Goal: Find specific page/section: Find specific page/section

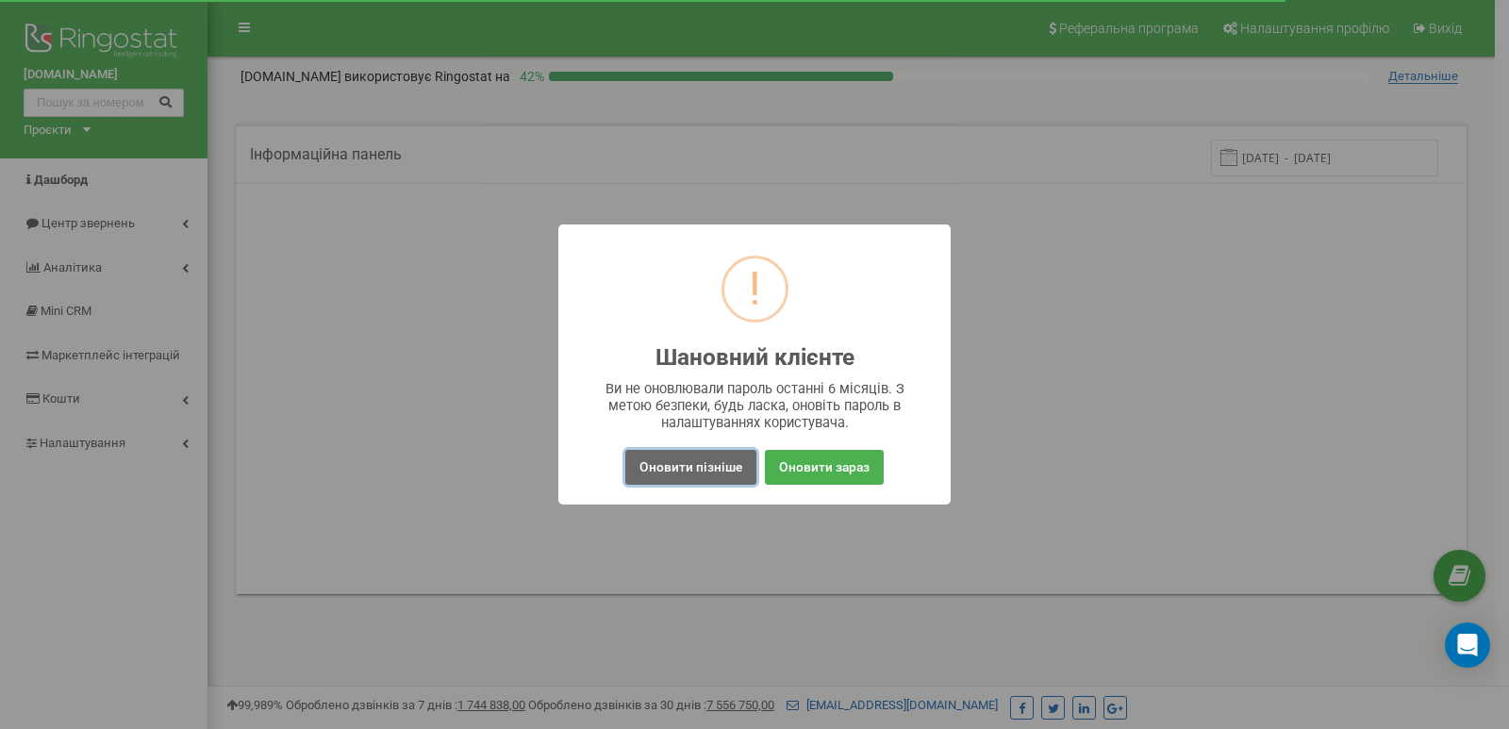
click at [711, 474] on button "Оновити пізніше" at bounding box center [690, 467] width 131 height 35
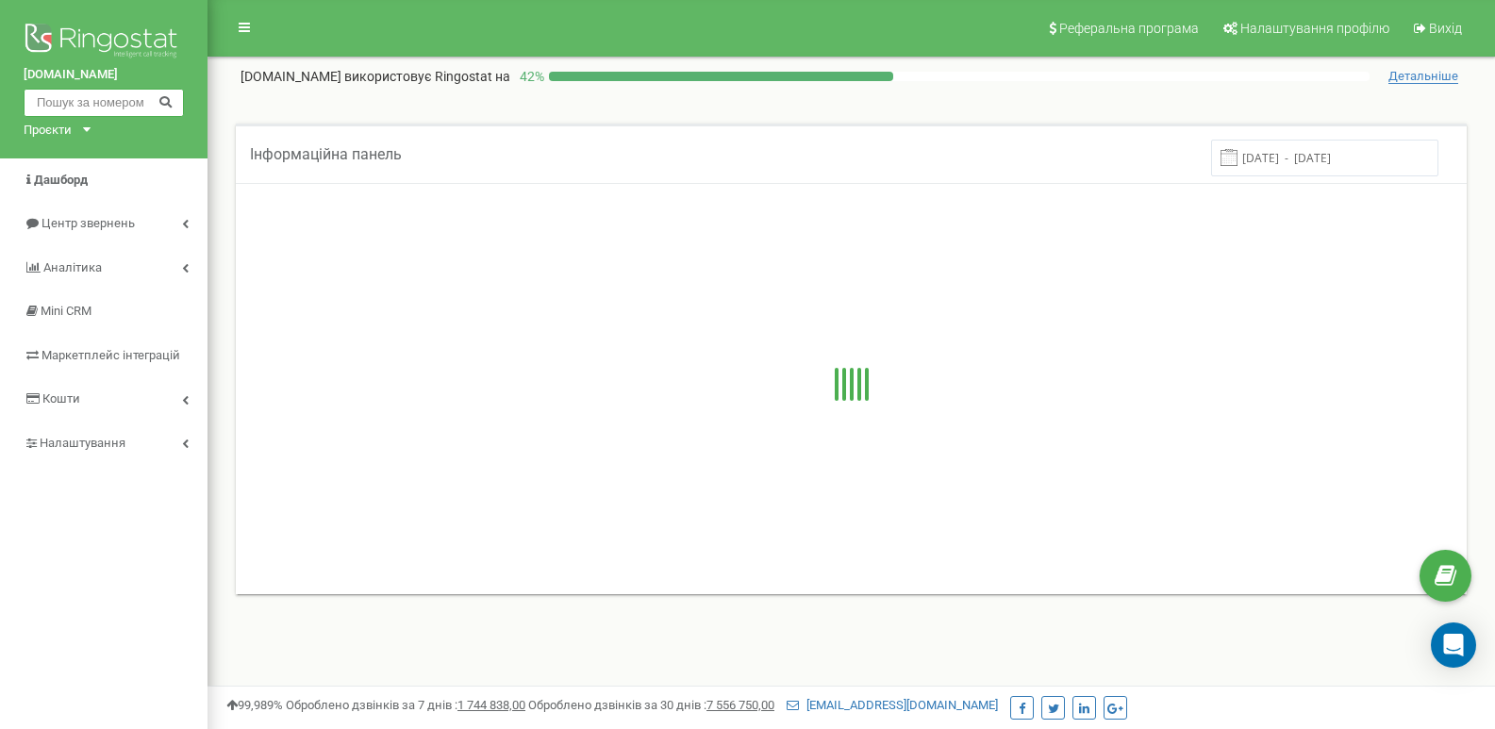
click at [136, 98] on input "text" at bounding box center [104, 103] width 160 height 28
paste input "text"
paste input "380989217906"
type input "380989217906"
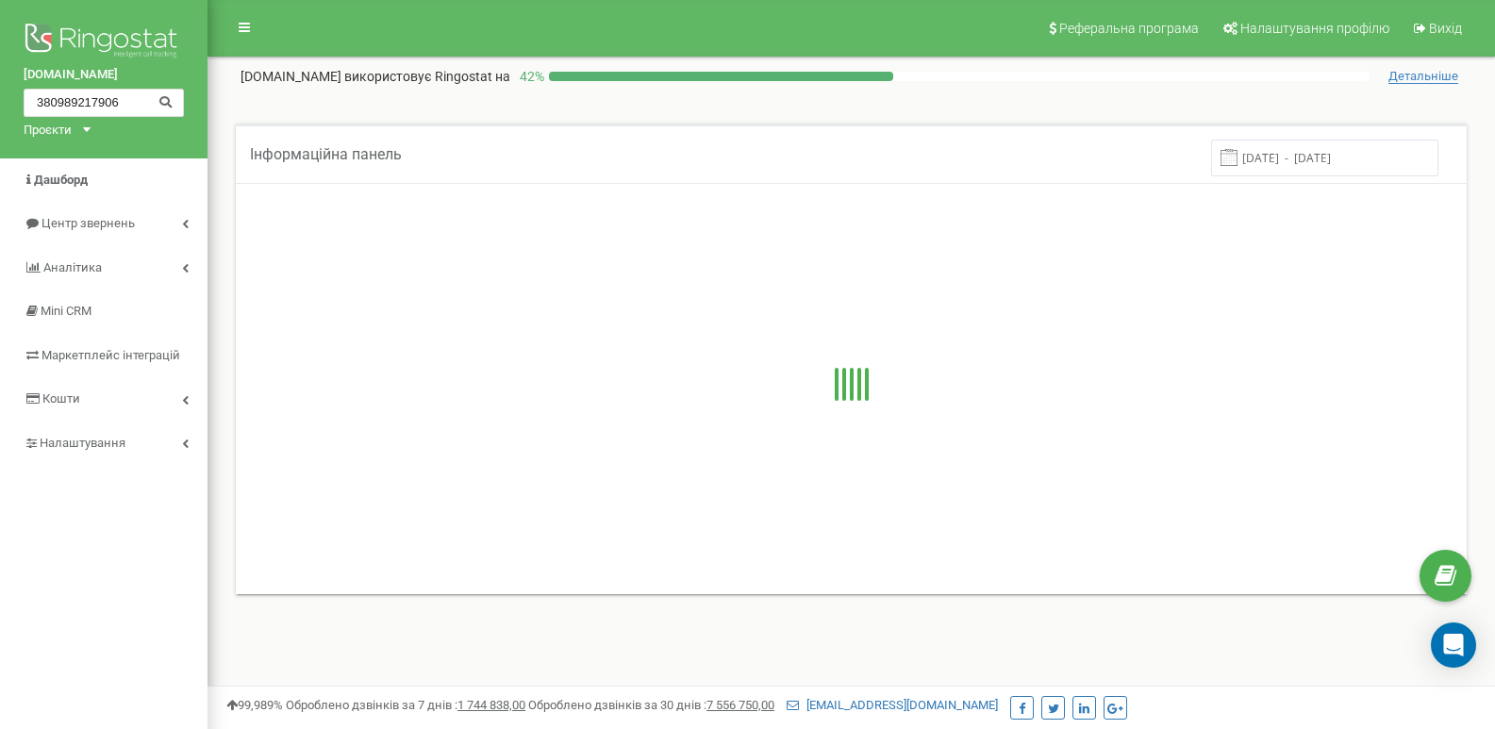
click at [172, 99] on icon at bounding box center [165, 100] width 14 height 12
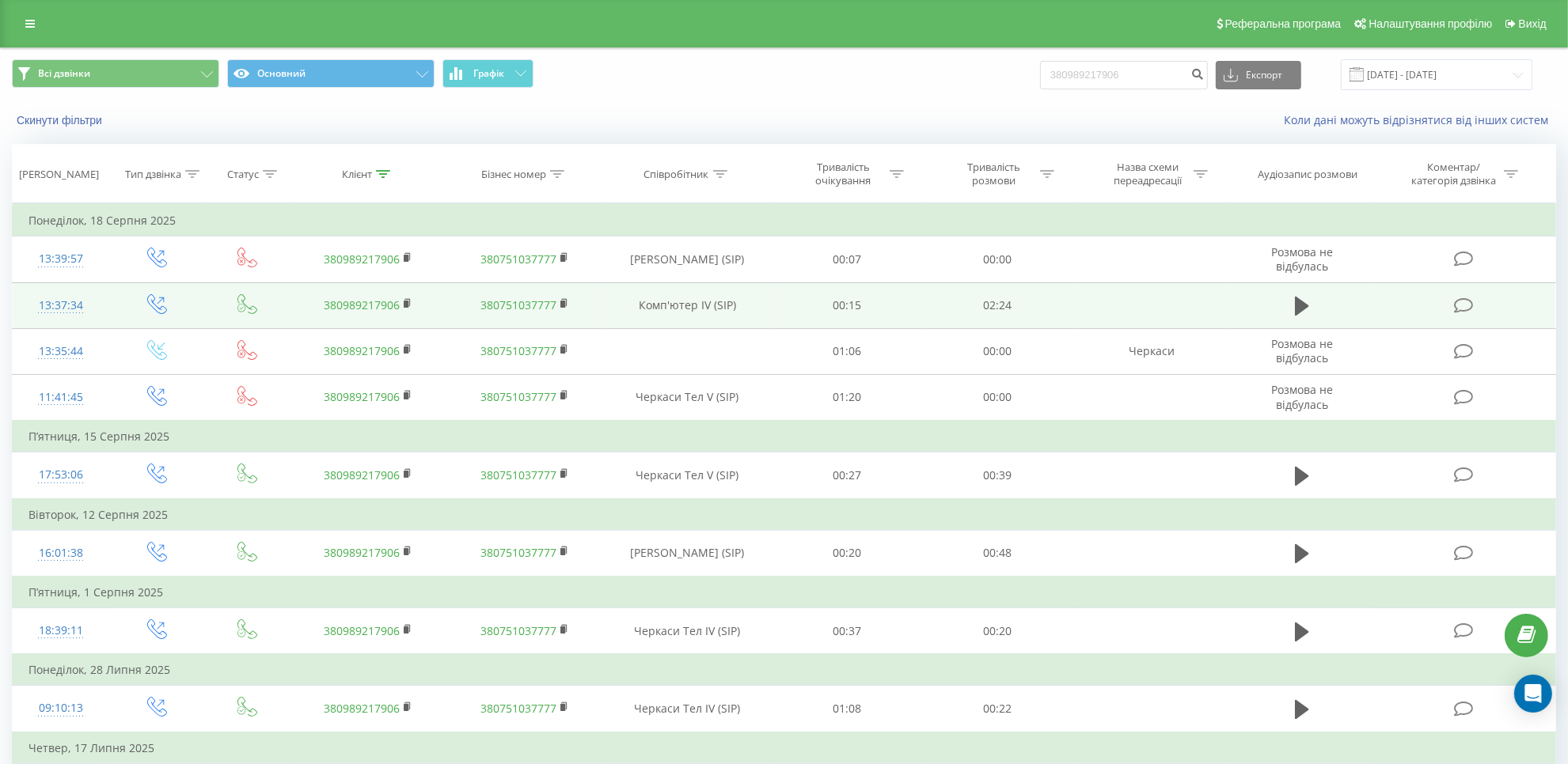
click at [1299, 299] on icon at bounding box center [1301, 306] width 14 height 19
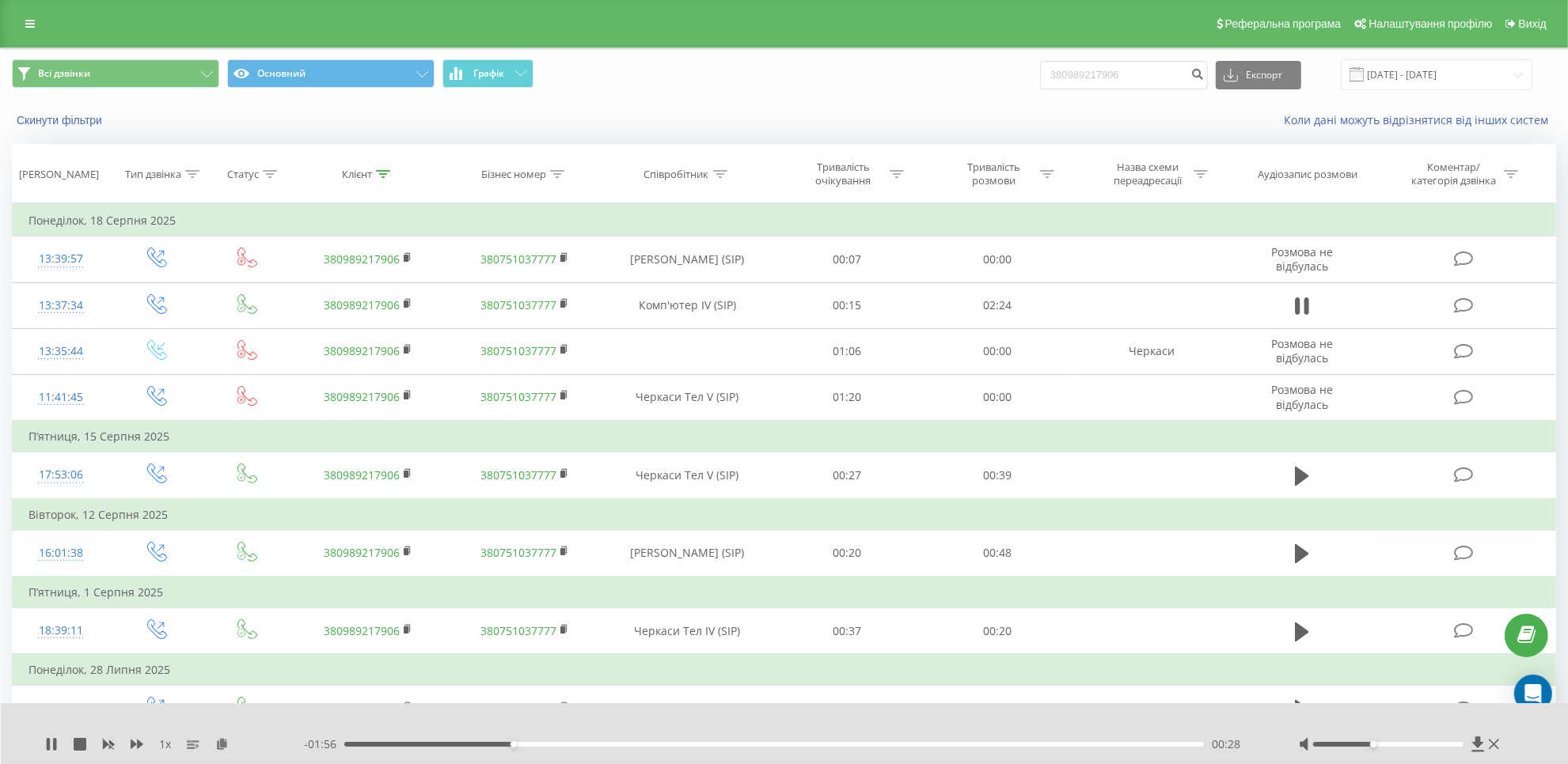
drag, startPoint x: 1385, startPoint y: 742, endPoint x: 1375, endPoint y: 756, distance: 17.2
click at [1375, 756] on div "1 x - 01:56 00:28 00:28" at bounding box center [784, 734] width 1568 height 61
click at [1372, 749] on div at bounding box center [1400, 744] width 204 height 16
click at [1367, 745] on div at bounding box center [1388, 745] width 150 height 5
click at [1359, 747] on div at bounding box center [1400, 744] width 204 height 16
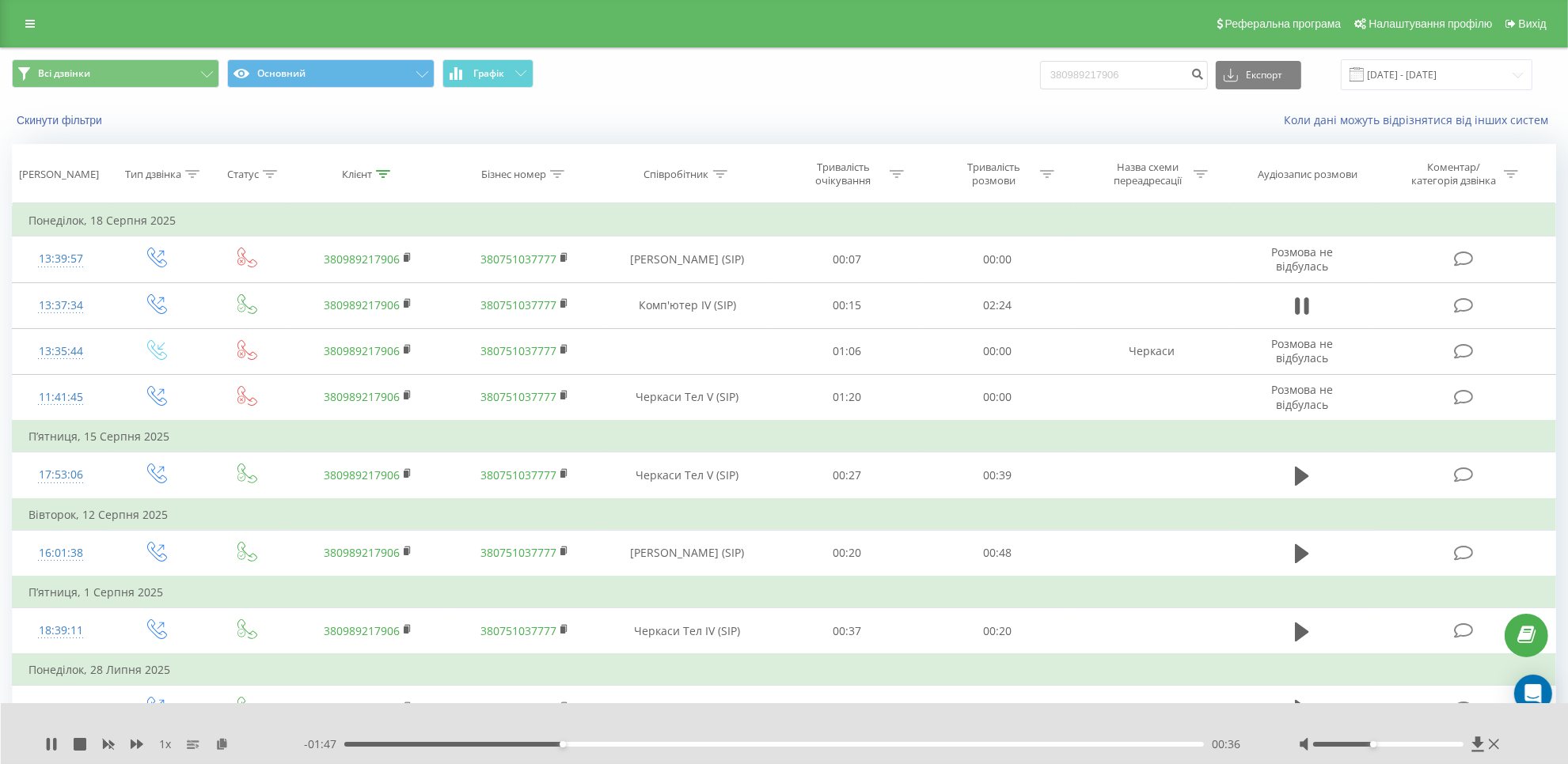
click at [1362, 746] on div at bounding box center [1388, 745] width 150 height 5
click at [1344, 745] on div at bounding box center [1388, 745] width 150 height 5
click at [1347, 746] on div at bounding box center [1388, 745] width 150 height 5
click at [1353, 746] on div at bounding box center [1388, 745] width 150 height 5
click at [1359, 747] on div at bounding box center [1400, 744] width 204 height 16
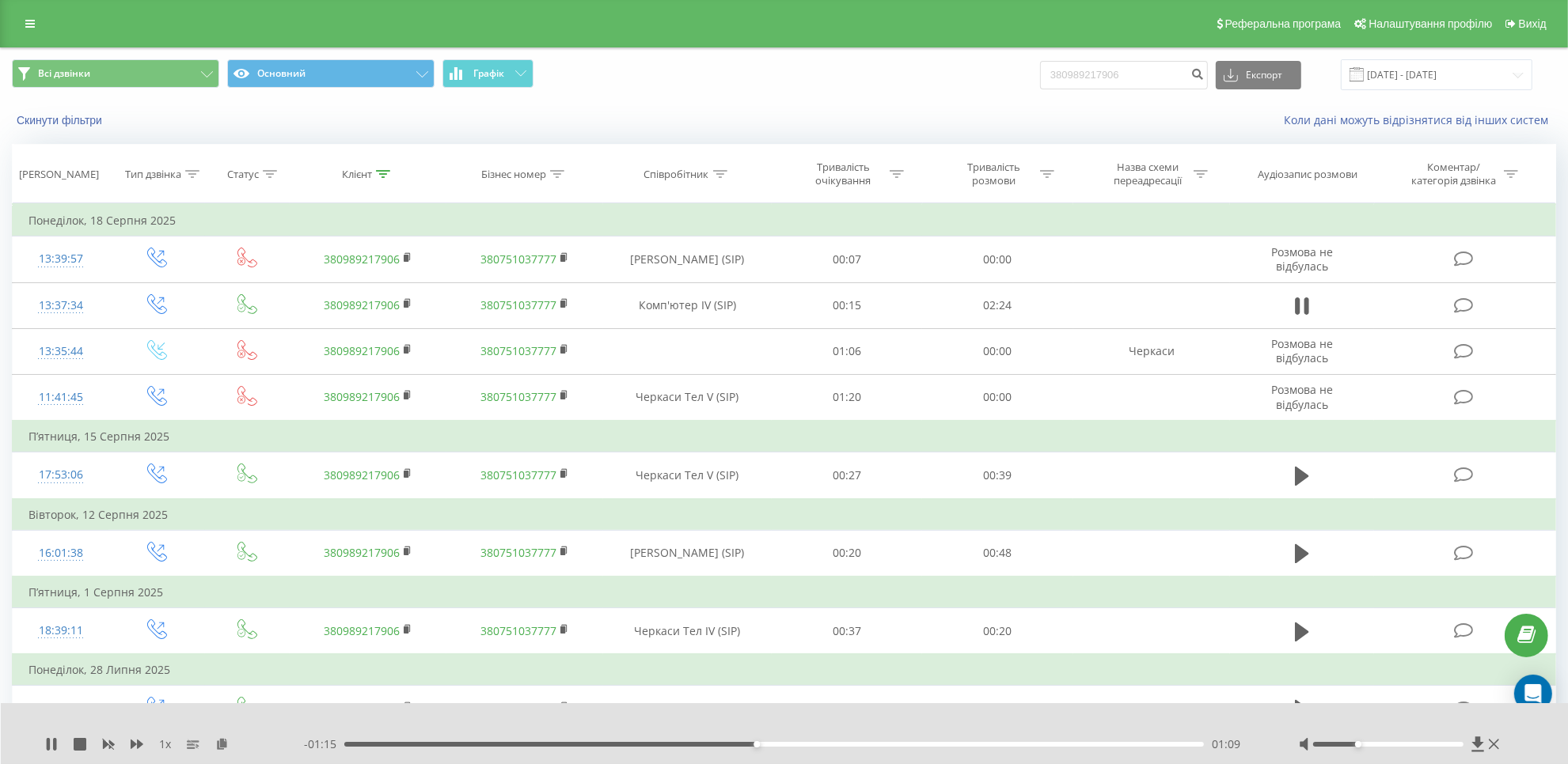
click at [1362, 746] on div at bounding box center [1388, 745] width 150 height 5
drag, startPoint x: 1356, startPoint y: 746, endPoint x: 1363, endPoint y: 747, distance: 7.1
click at [1363, 747] on div at bounding box center [1400, 744] width 204 height 16
click at [1362, 742] on div at bounding box center [1388, 745] width 150 height 5
click at [1361, 745] on div at bounding box center [1388, 745] width 150 height 5
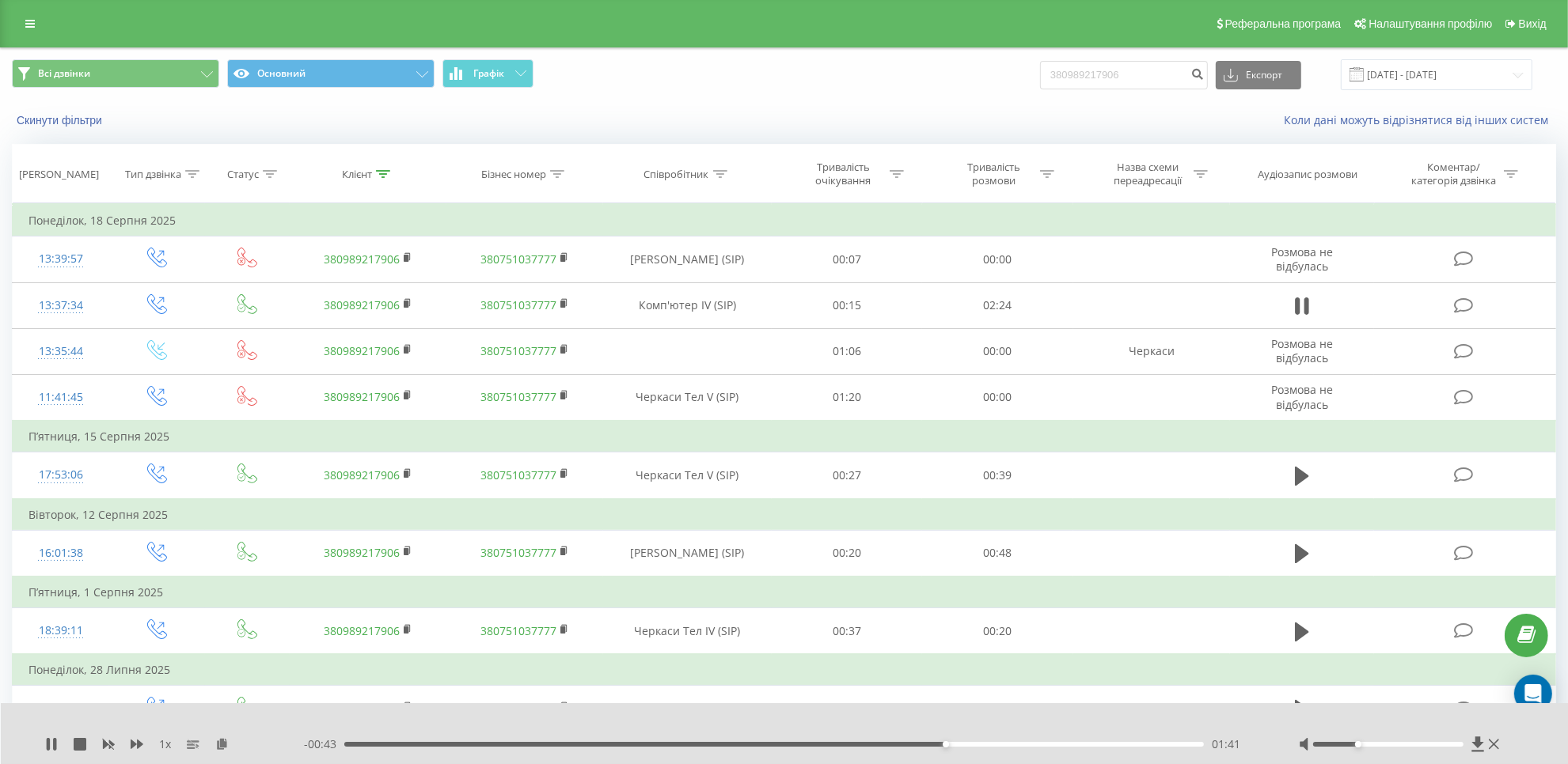
click at [1357, 747] on div at bounding box center [1400, 744] width 204 height 16
click at [1347, 746] on div at bounding box center [1388, 745] width 150 height 5
click at [1346, 746] on div at bounding box center [1388, 745] width 150 height 5
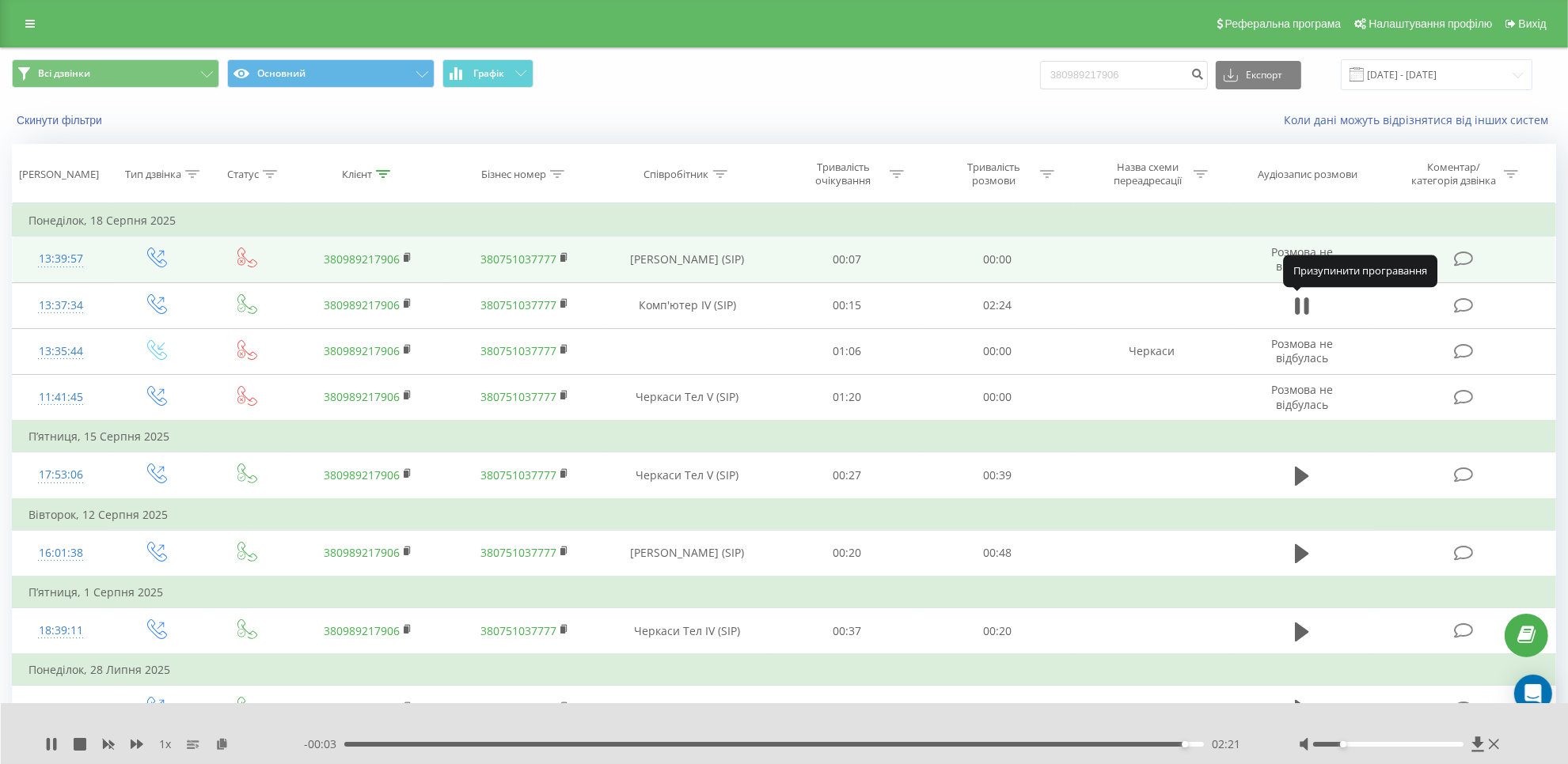
drag, startPoint x: 1300, startPoint y: 299, endPoint x: 1310, endPoint y: 273, distance: 27.9
click at [1300, 300] on icon at bounding box center [1301, 306] width 14 height 22
